Goal: Transaction & Acquisition: Purchase product/service

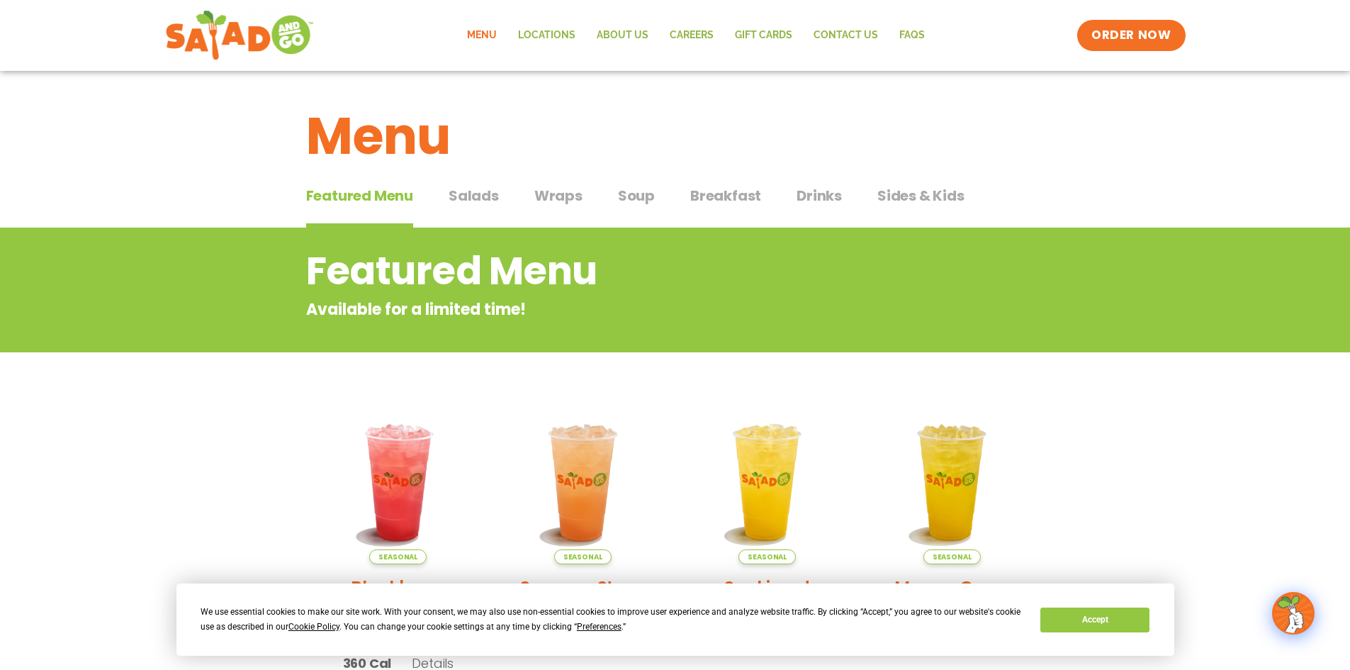
click at [703, 198] on span "Breakfast" at bounding box center [725, 195] width 71 height 21
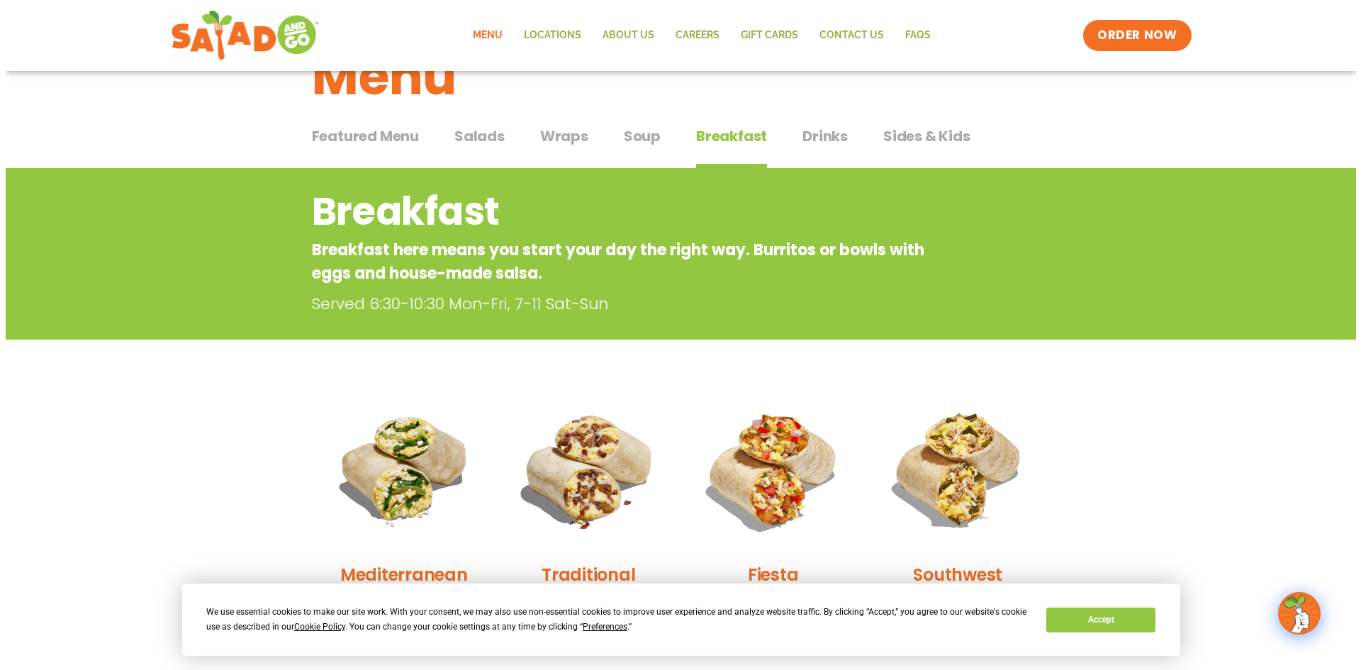
scroll to position [142, 0]
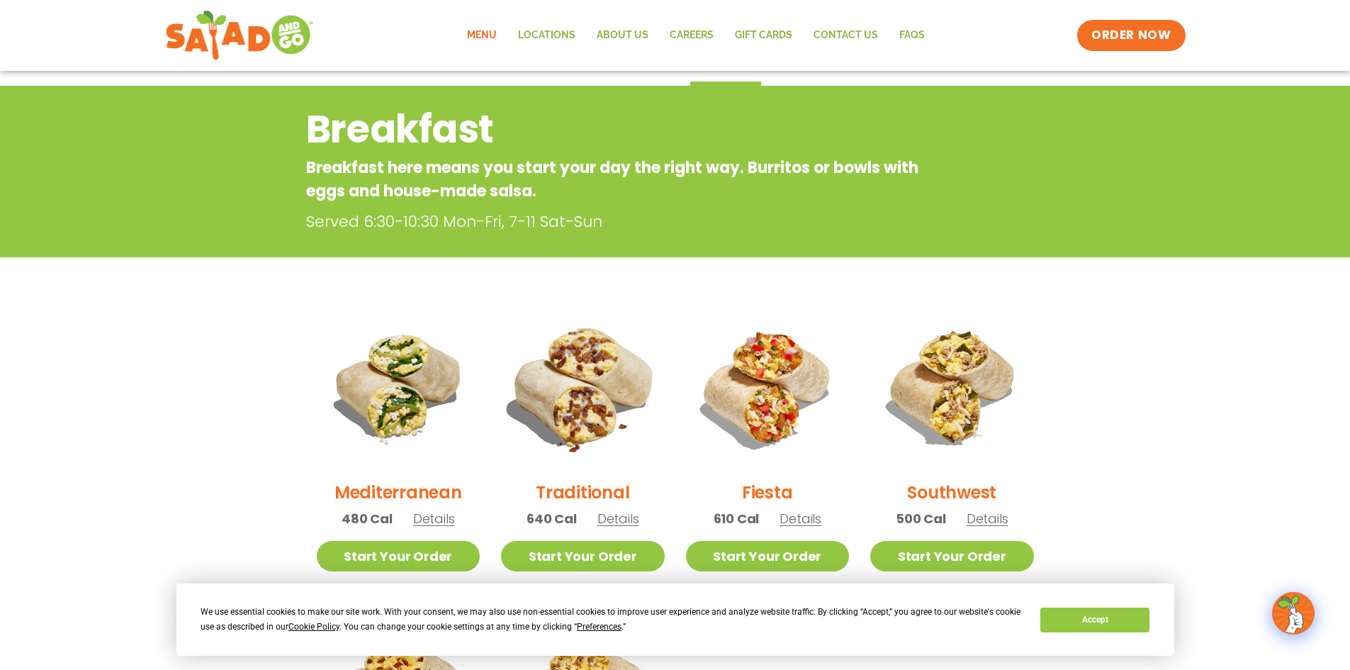
click at [591, 394] on img at bounding box center [583, 387] width 192 height 192
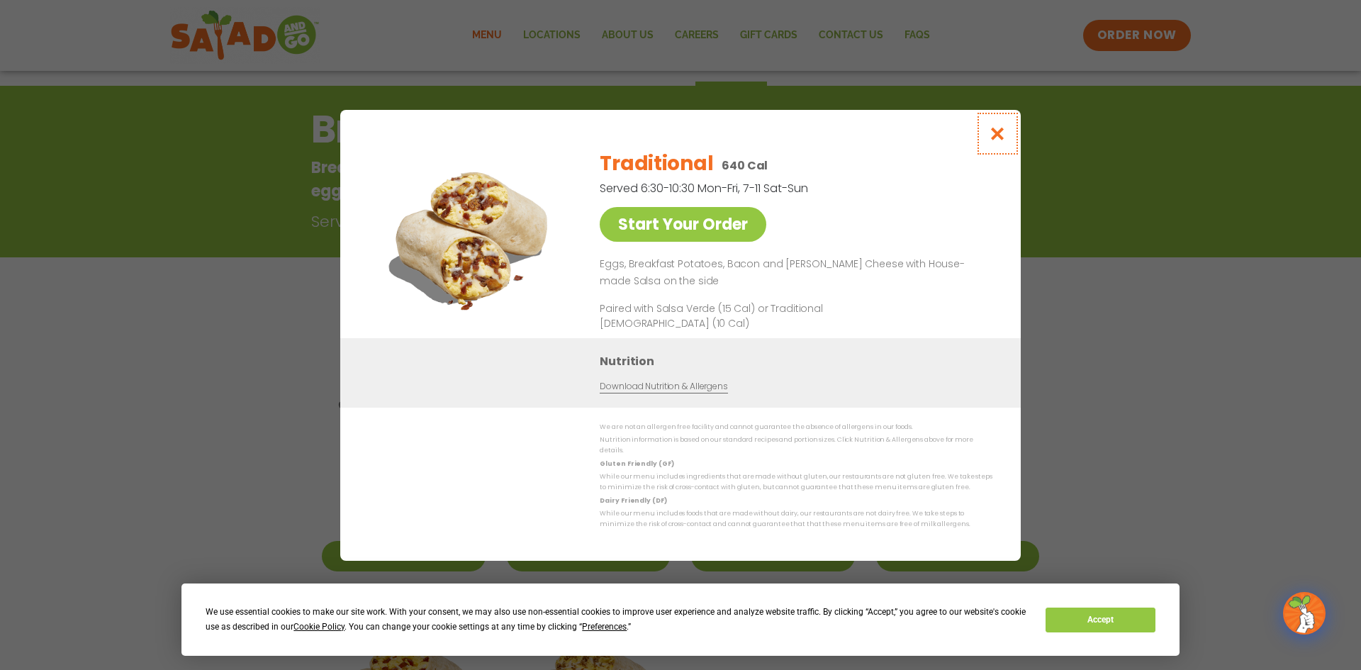
click at [1007, 137] on button "Close modal" at bounding box center [998, 133] width 46 height 47
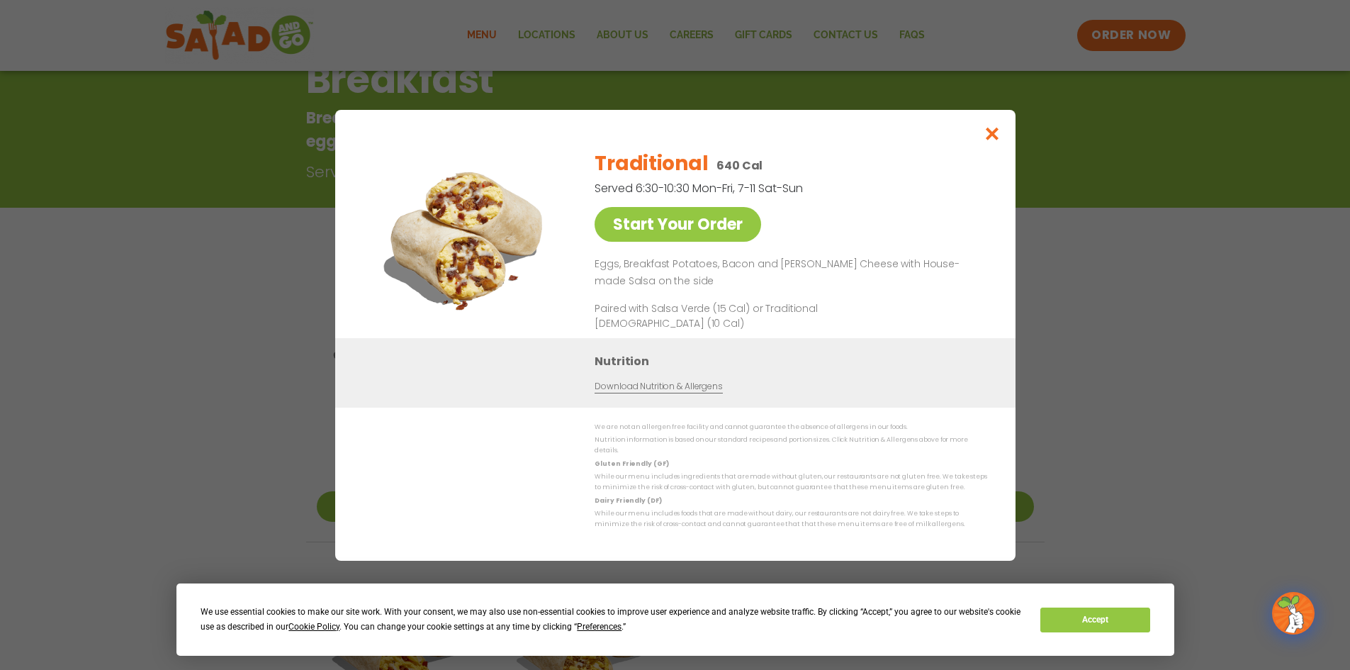
scroll to position [228, 0]
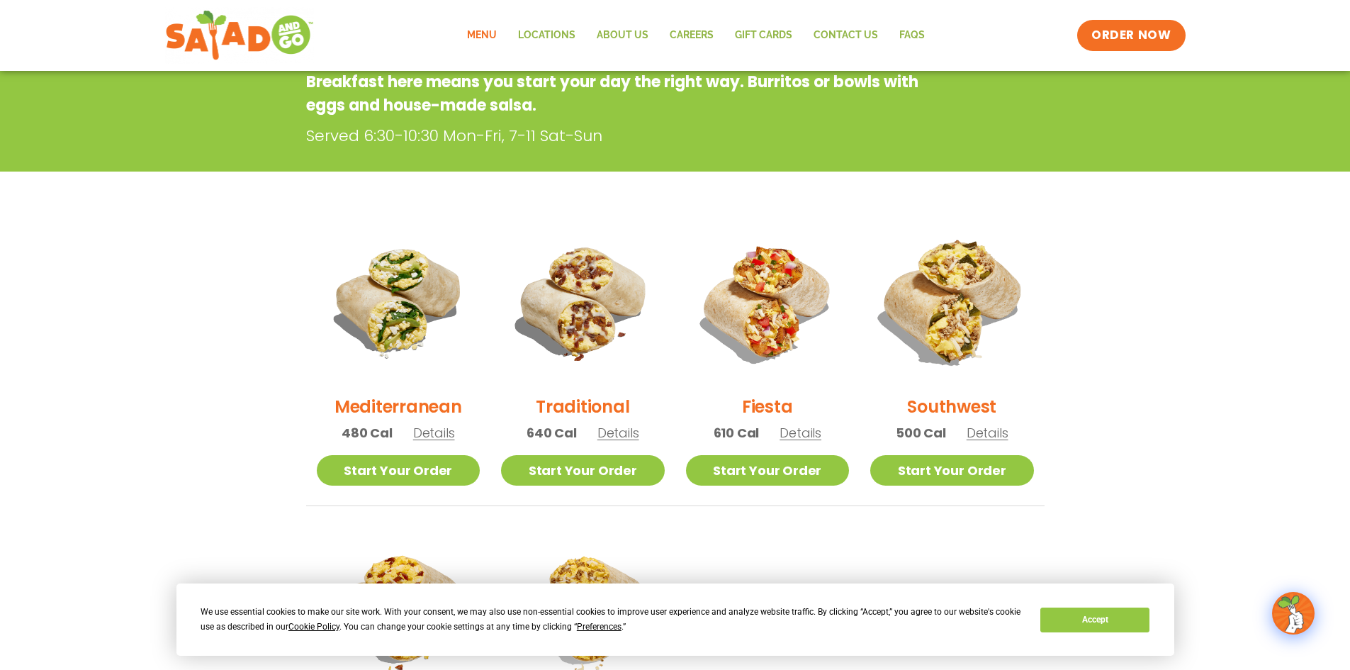
click at [963, 315] on img at bounding box center [952, 302] width 192 height 192
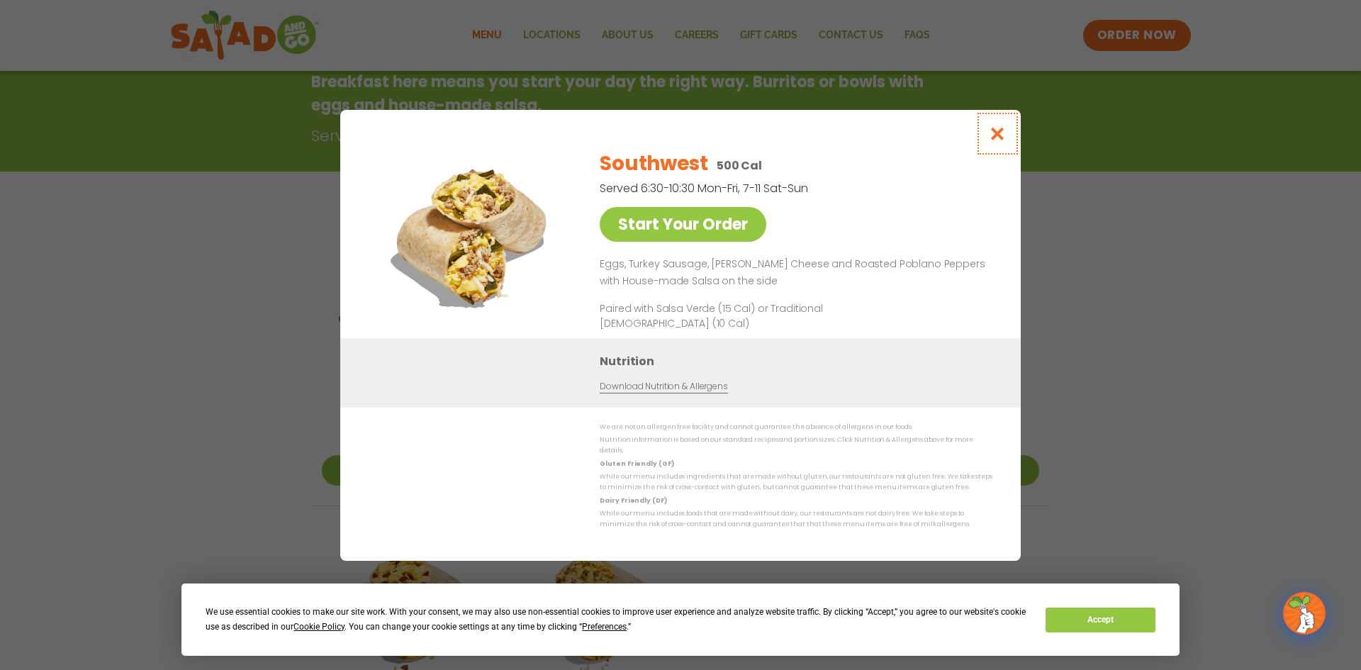
click at [998, 140] on icon "Close modal" at bounding box center [998, 133] width 18 height 15
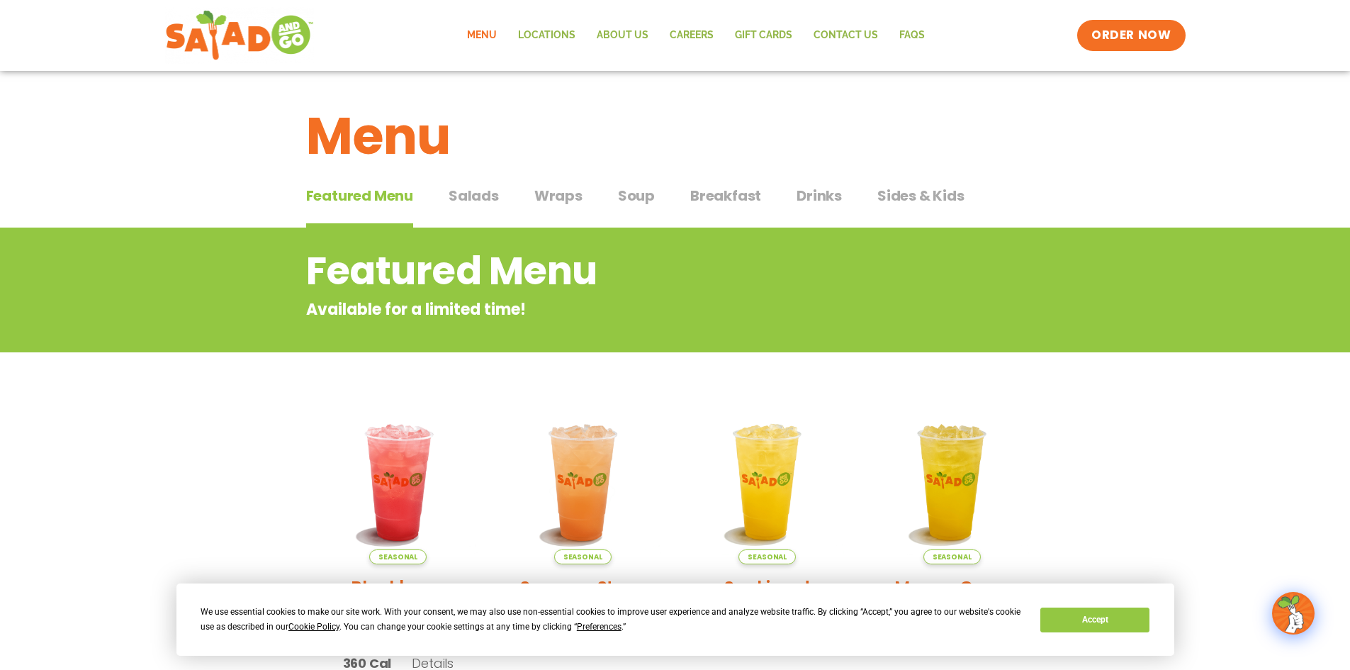
click at [727, 207] on button "Breakfast Breakfast" at bounding box center [725, 206] width 71 height 43
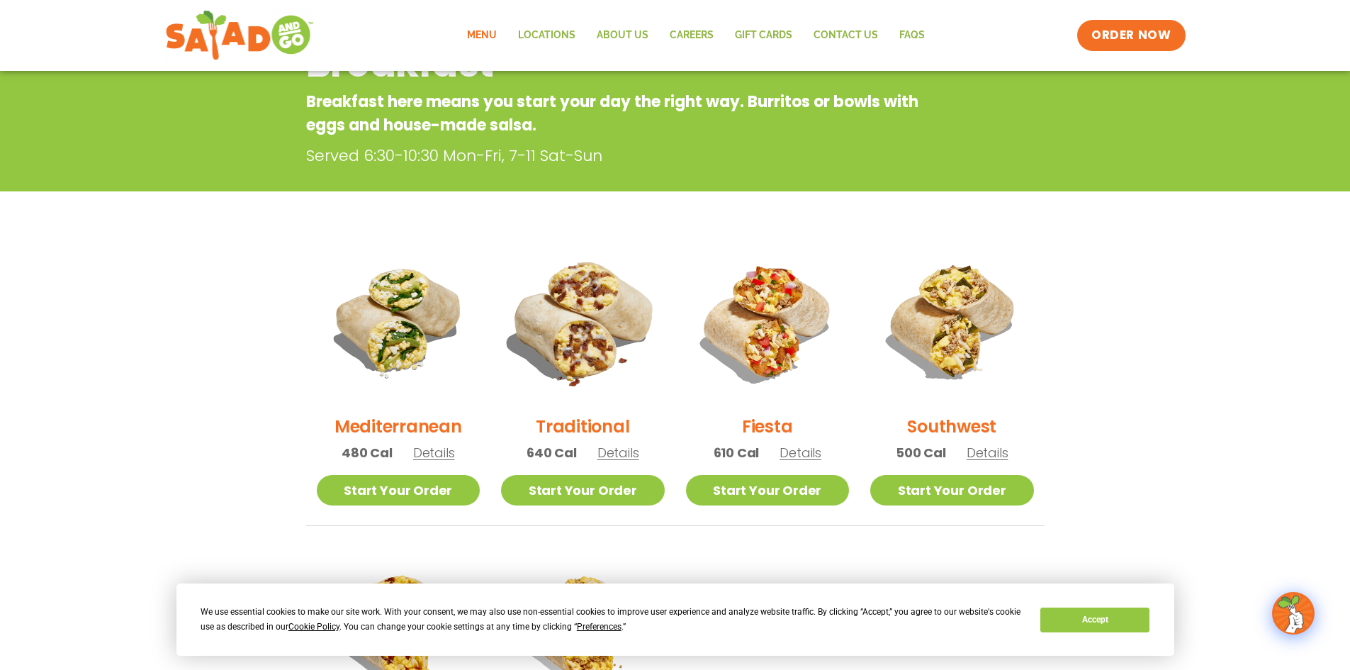
scroll to position [213, 0]
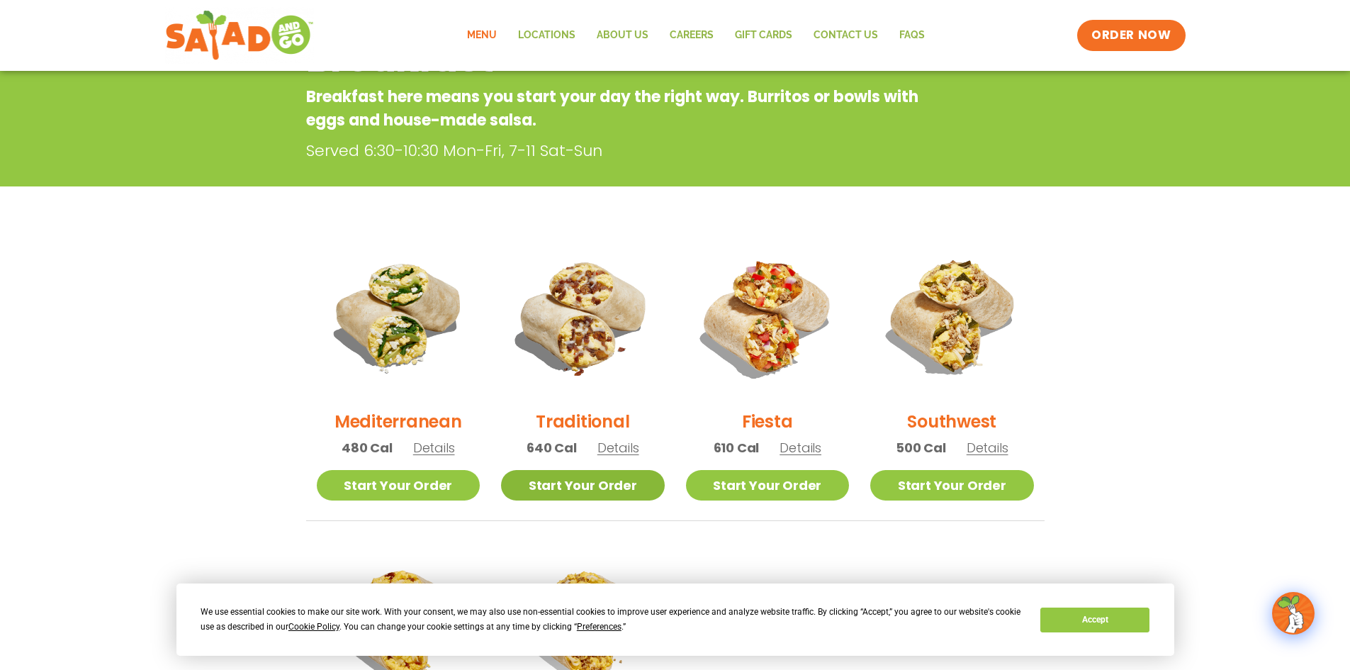
click at [601, 488] on link "Start Your Order" at bounding box center [583, 485] width 164 height 30
